Goal: Task Accomplishment & Management: Manage account settings

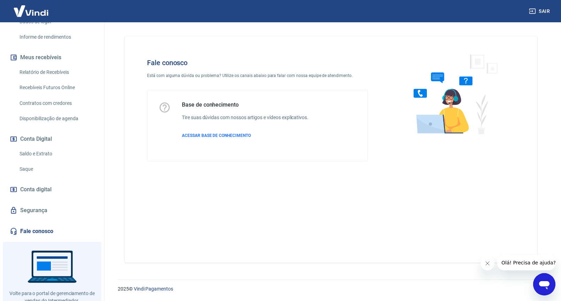
scroll to position [124, 0]
click at [41, 232] on link "Fale conosco" at bounding box center [51, 232] width 87 height 15
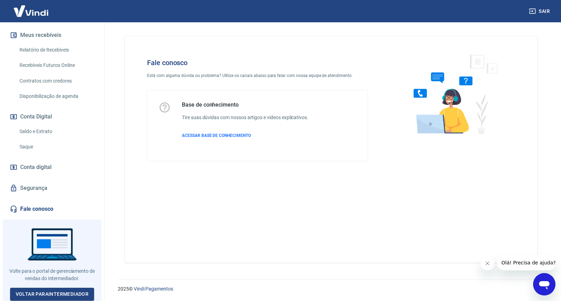
click at [23, 208] on link "Fale conosco" at bounding box center [51, 208] width 87 height 15
click at [44, 210] on link "Fale conosco" at bounding box center [51, 208] width 87 height 15
click at [37, 133] on link "Saldo e Extrato" at bounding box center [56, 131] width 79 height 14
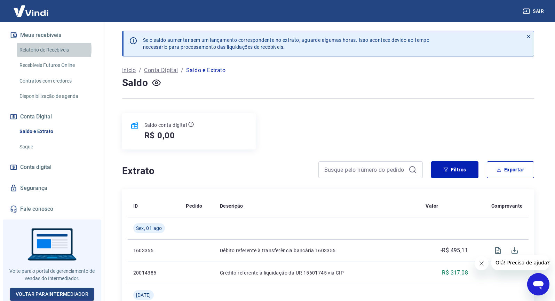
click at [38, 49] on link "Relatório de Recebíveis" at bounding box center [56, 50] width 79 height 14
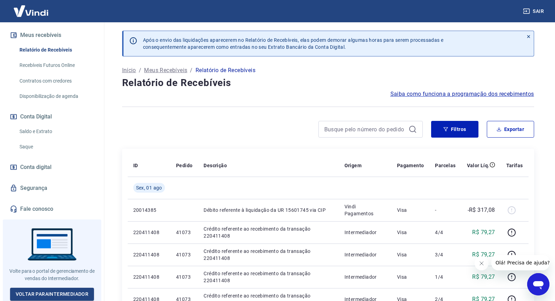
click at [44, 14] on img at bounding box center [30, 10] width 45 height 21
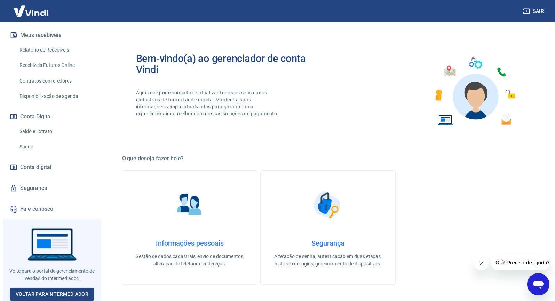
click at [50, 66] on link "Recebíveis Futuros Online" at bounding box center [56, 65] width 79 height 14
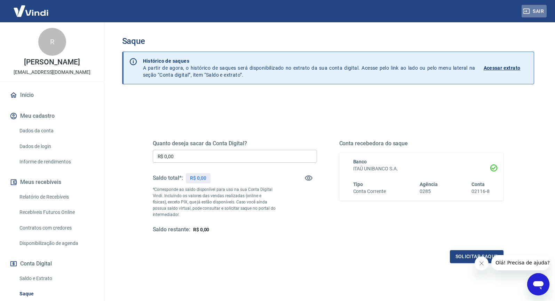
click at [534, 9] on button "Sair" at bounding box center [534, 11] width 25 height 13
